Goal: Check status: Check status

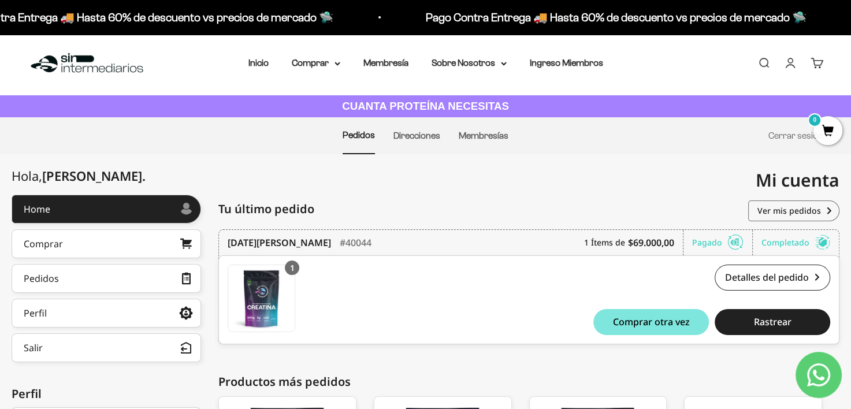
scroll to position [173, 0]
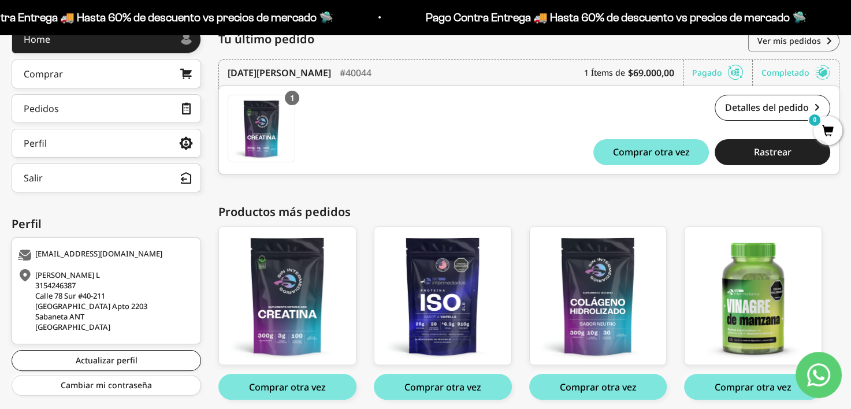
drag, startPoint x: 751, startPoint y: 86, endPoint x: 753, endPoint y: 93, distance: 7.1
click at [751, 86] on div "1 Creatina Monohidrato - 300g Creatina Monohidrato - 300g x 1 $114.000,00 Detal…" at bounding box center [528, 129] width 621 height 89
click at [754, 97] on link "Detalles del pedido" at bounding box center [772, 108] width 116 height 26
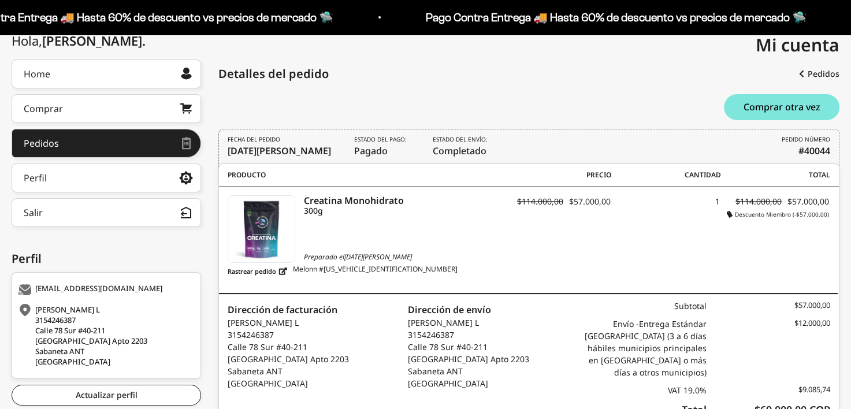
scroll to position [173, 0]
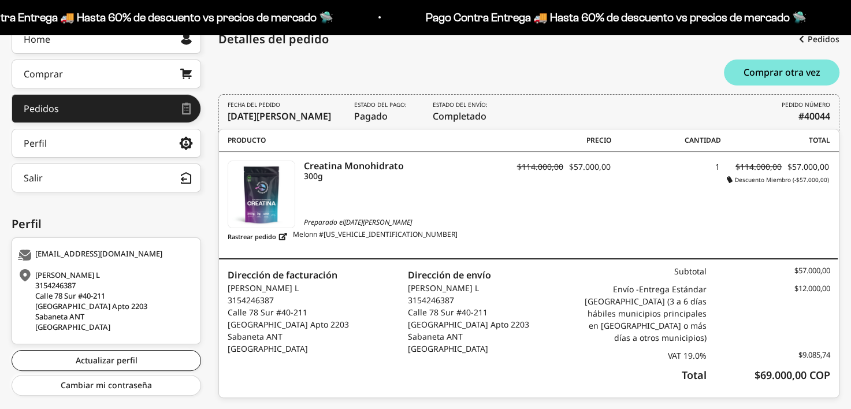
click at [415, 227] on div "Preparado el 14 de junio de 2025 Rastrear pedido Melonn #M1749932396537944" at bounding box center [364, 230] width 273 height 27
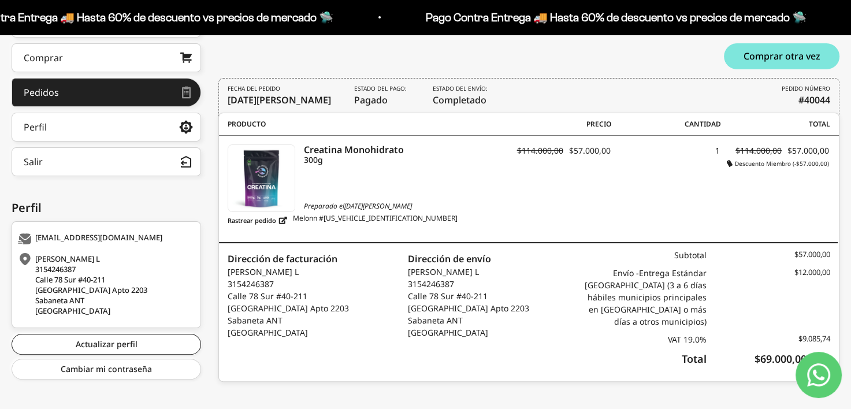
scroll to position [199, 0]
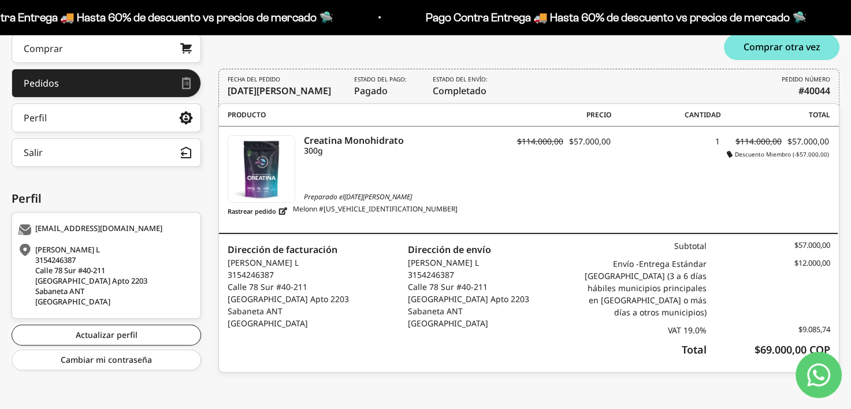
click at [456, 266] on p "Nicolas Posada L 3154246387 Calle 78 Sur #40-211 Parques de San Remo Apto 2203 …" at bounding box center [468, 292] width 121 height 73
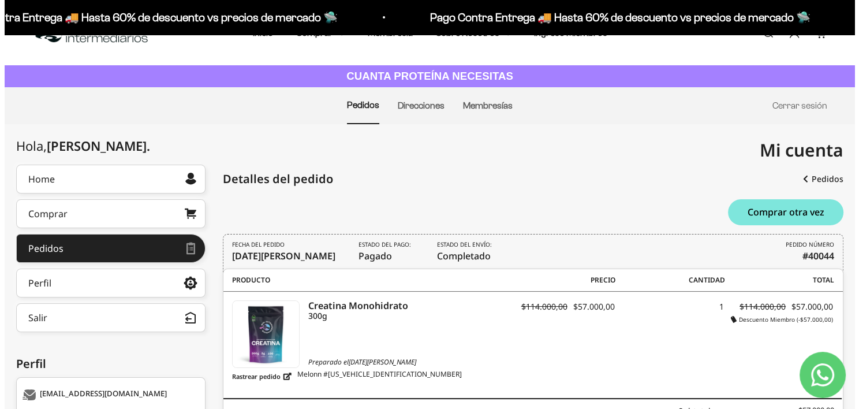
scroll to position [25, 0]
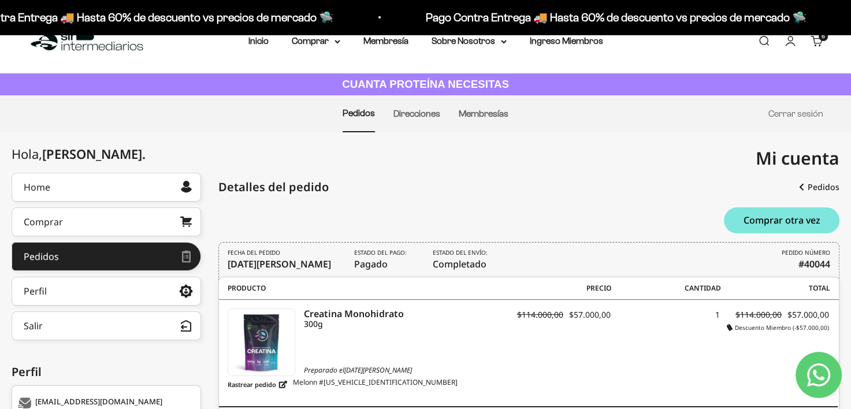
click at [816, 39] on link "Carrito 6 artículos 6" at bounding box center [816, 41] width 13 height 13
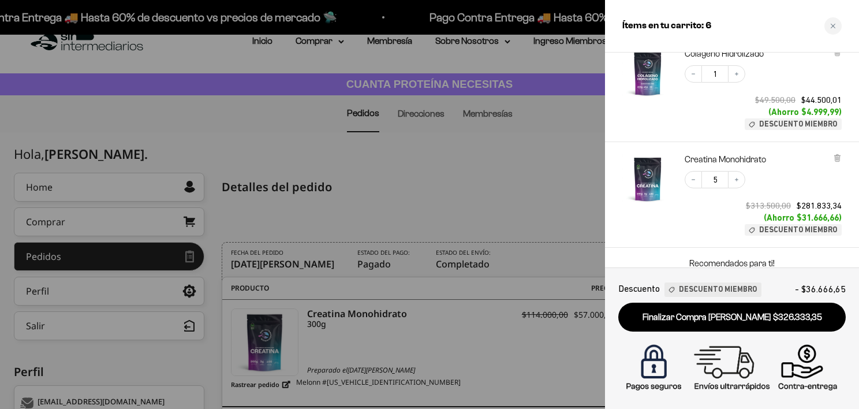
scroll to position [0, 0]
